Goal: Task Accomplishment & Management: Manage account settings

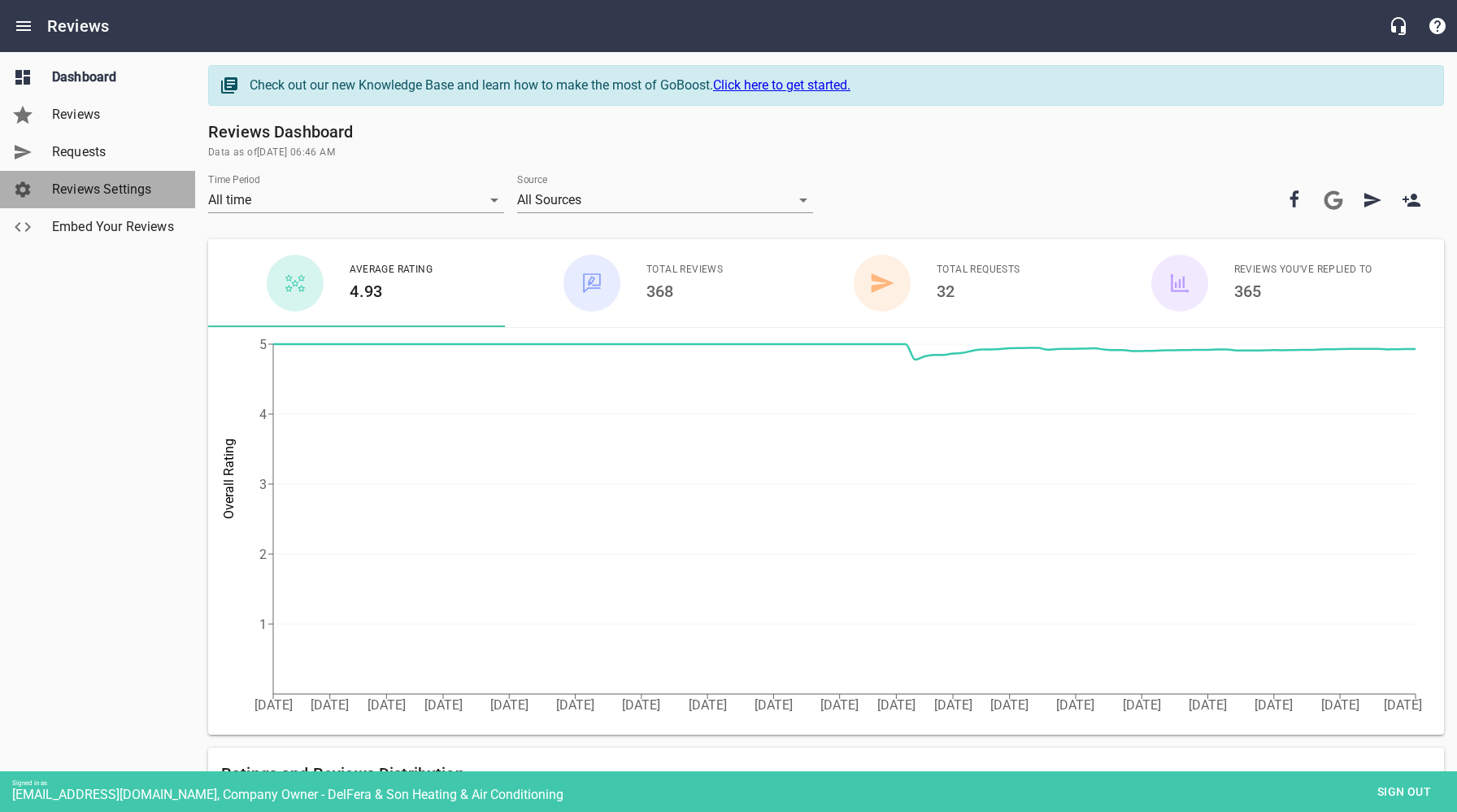
click at [99, 184] on span "Reviews Settings" at bounding box center [114, 189] width 123 height 20
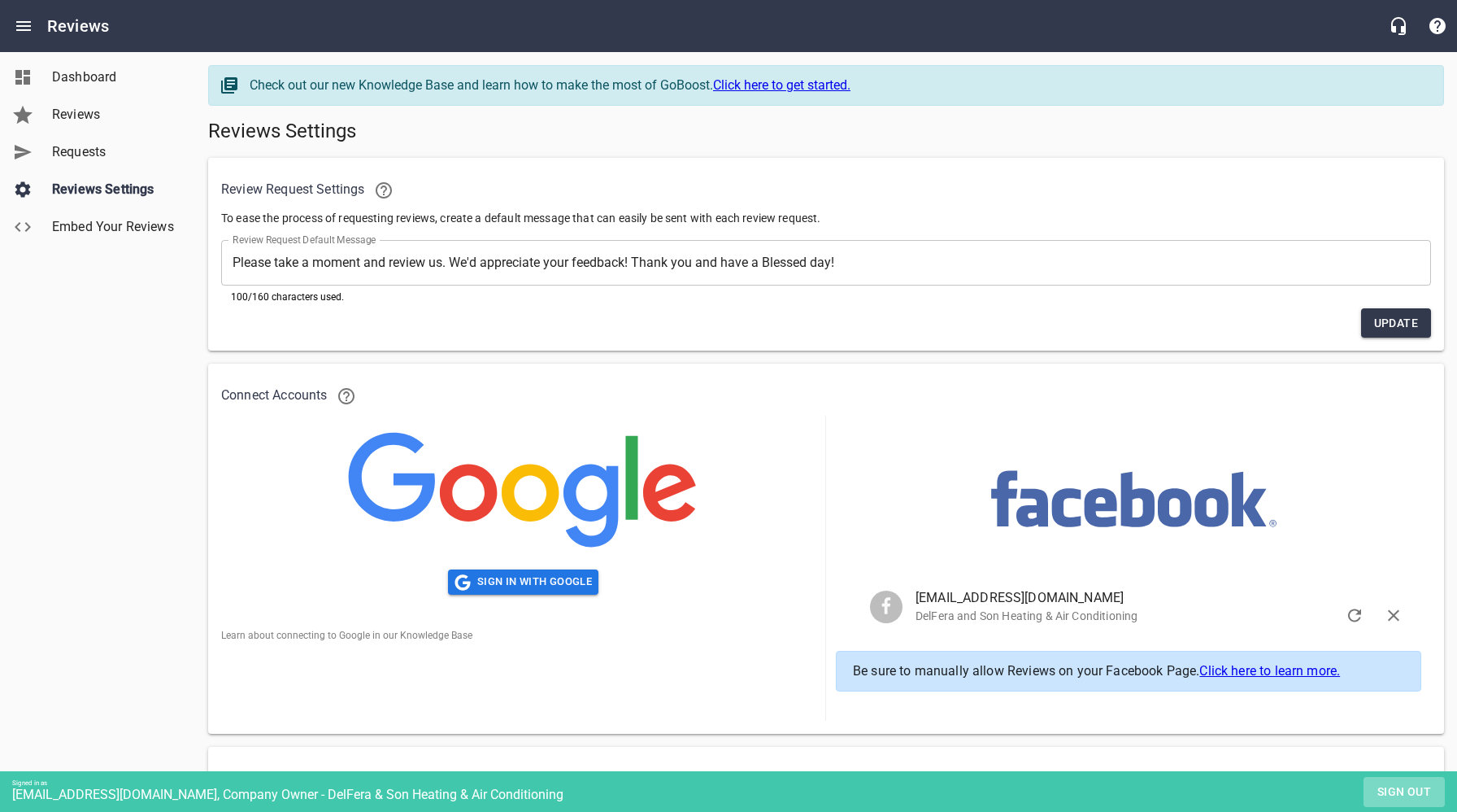
click at [1391, 784] on span "Sign out" at bounding box center [1405, 791] width 68 height 20
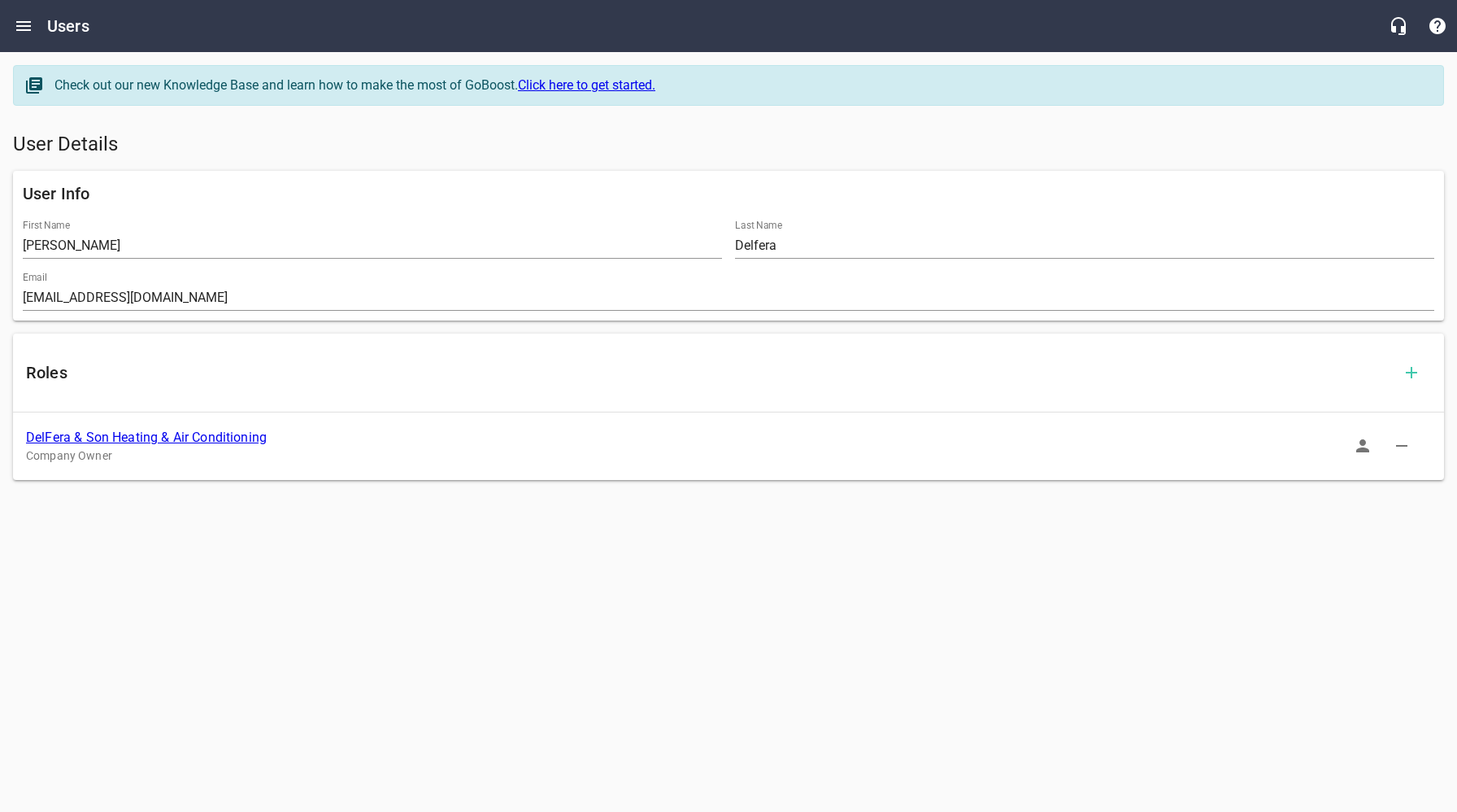
click at [223, 441] on link "DelFera & Son Heating & Air Conditioning" at bounding box center [145, 437] width 240 height 15
